Goal: Transaction & Acquisition: Purchase product/service

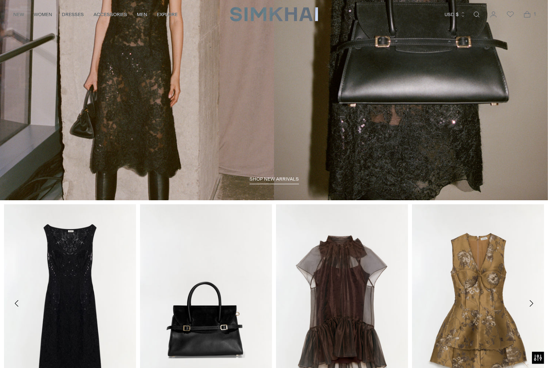
scroll to position [142, 0]
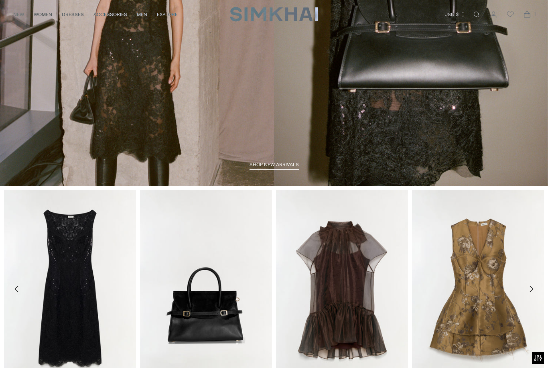
click at [272, 167] on span "shop new arrivals" at bounding box center [274, 165] width 49 height 6
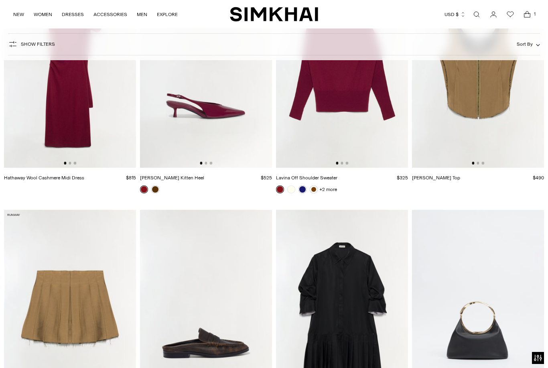
scroll to position [4563, 0]
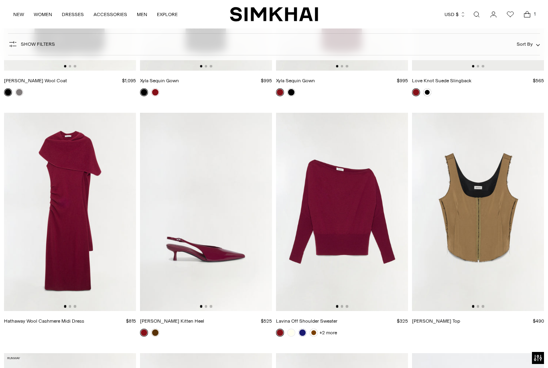
click at [33, 264] on img at bounding box center [70, 212] width 132 height 198
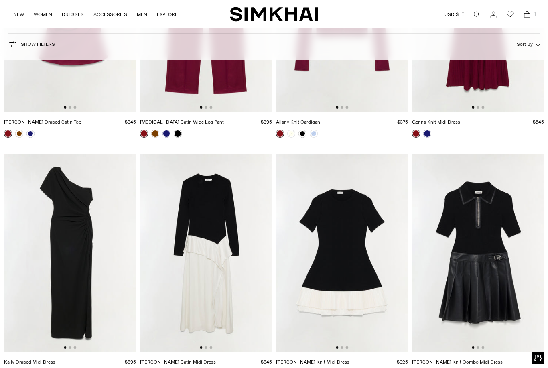
scroll to position [6228, 0]
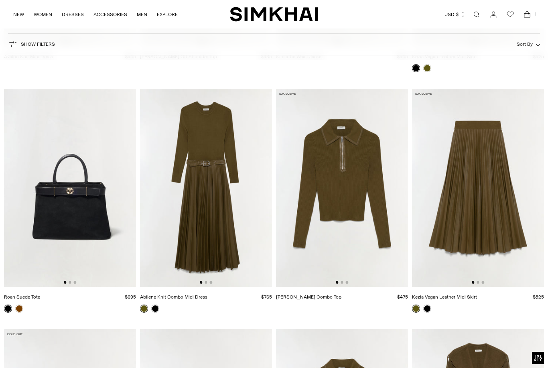
click at [148, 264] on img at bounding box center [206, 188] width 132 height 198
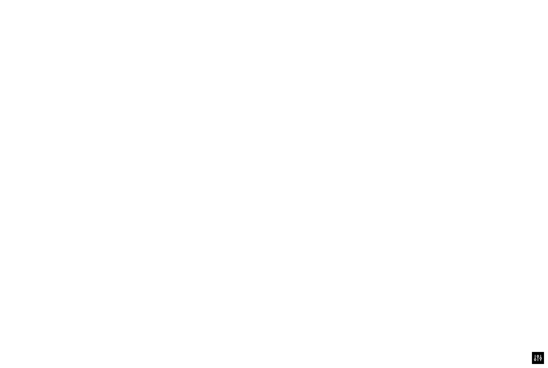
scroll to position [7003, 0]
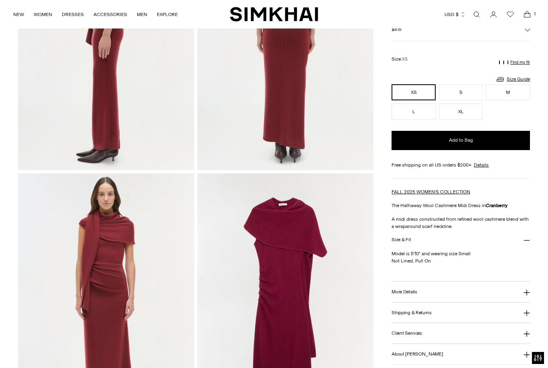
scroll to position [403, 0]
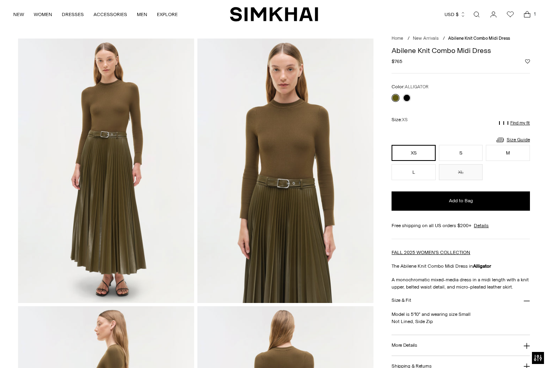
scroll to position [19, 0]
click at [411, 98] on link at bounding box center [407, 98] width 8 height 8
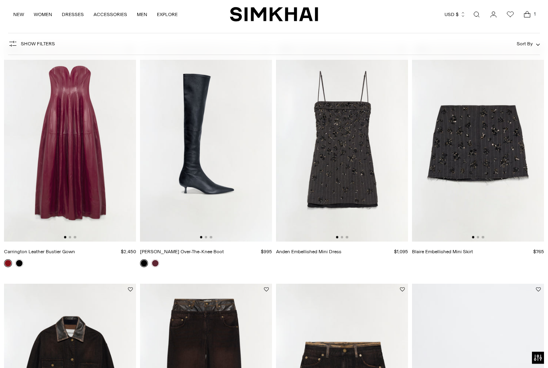
scroll to position [745, 0]
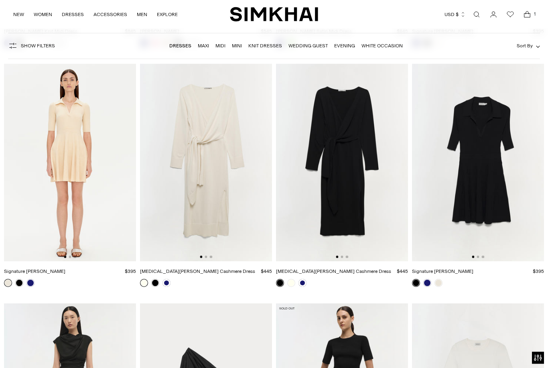
scroll to position [7731, 0]
click at [154, 284] on link at bounding box center [155, 283] width 8 height 8
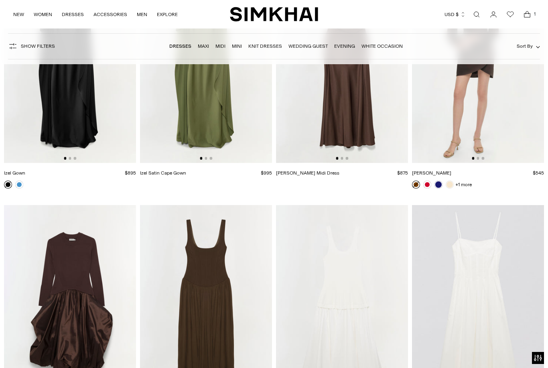
scroll to position [8531, 0]
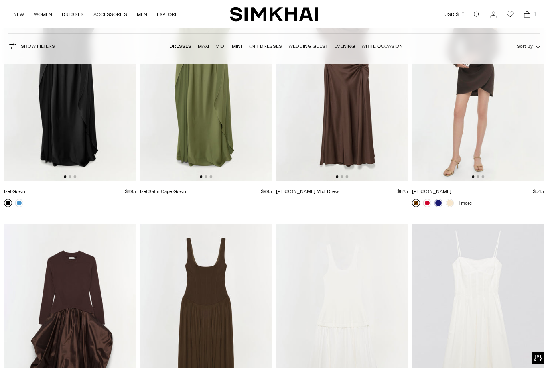
click at [178, 47] on link "Dresses" at bounding box center [180, 46] width 22 height 6
